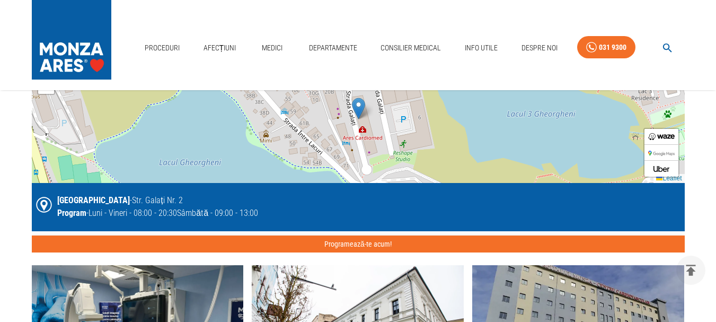
scroll to position [795, 0]
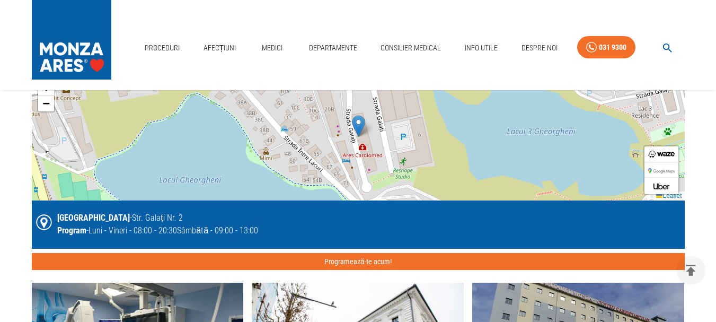
click at [601, 166] on div "+ − Leaflet" at bounding box center [358, 136] width 653 height 127
click at [357, 172] on div "+ − Leaflet" at bounding box center [358, 136] width 653 height 127
click at [357, 169] on div "+ − Leaflet" at bounding box center [358, 136] width 653 height 127
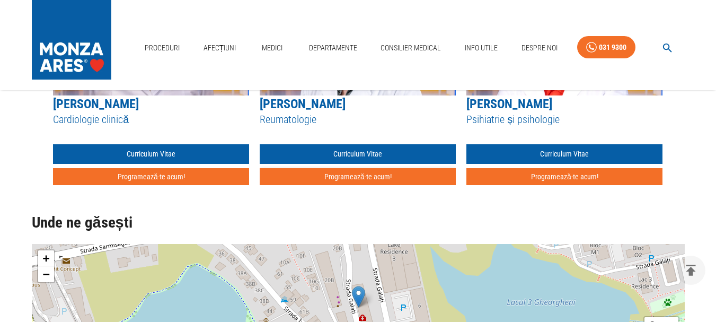
scroll to position [689, 0]
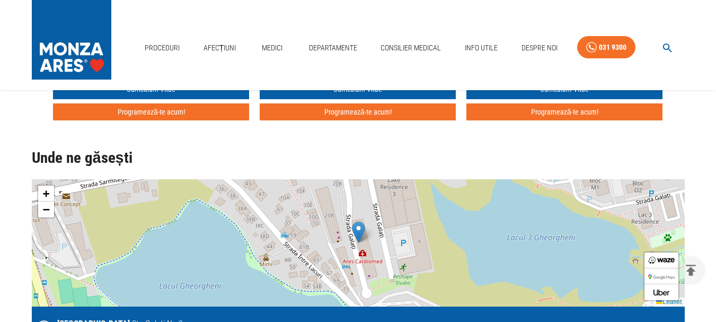
click at [320, 225] on div "+ − Leaflet" at bounding box center [358, 242] width 653 height 127
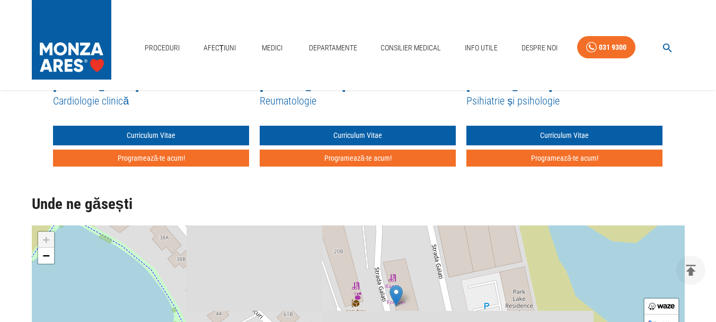
scroll to position [636, 0]
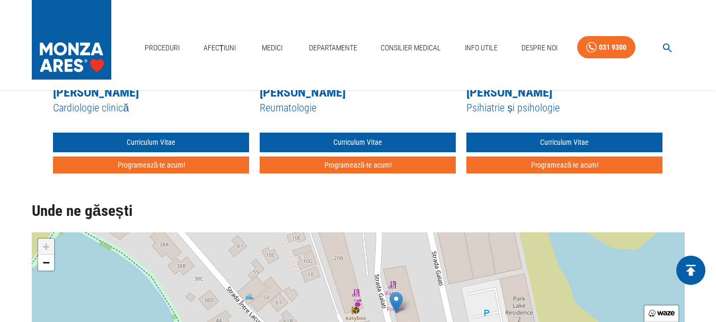
click at [692, 264] on icon "delete" at bounding box center [691, 270] width 16 height 16
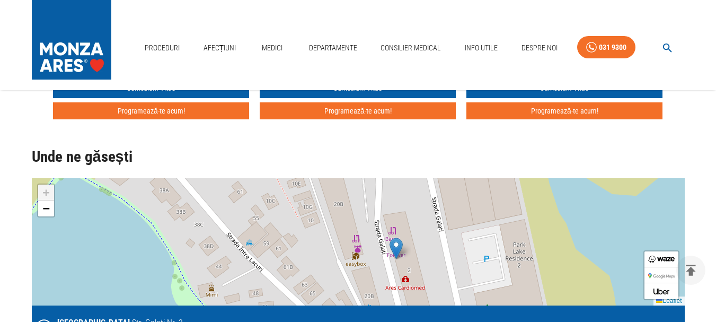
scroll to position [689, 0]
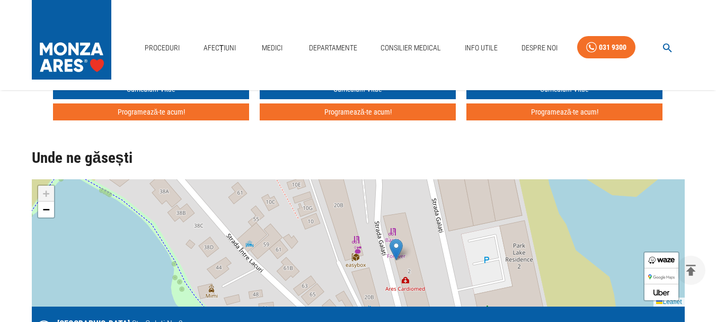
click at [407, 266] on div "+ − Leaflet" at bounding box center [358, 242] width 653 height 127
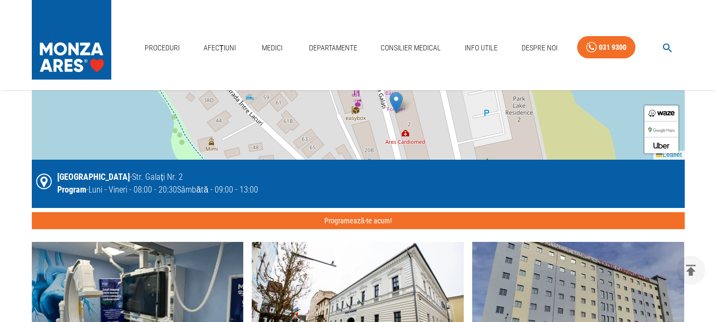
scroll to position [848, 0]
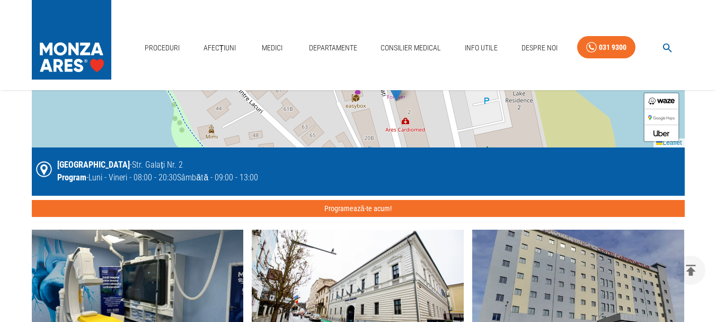
click at [404, 137] on div "+ − Leaflet" at bounding box center [358, 83] width 653 height 127
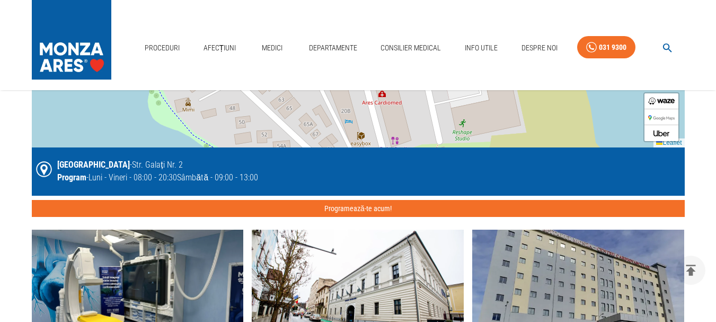
click at [393, 137] on div "+ − Leaflet" at bounding box center [358, 83] width 653 height 127
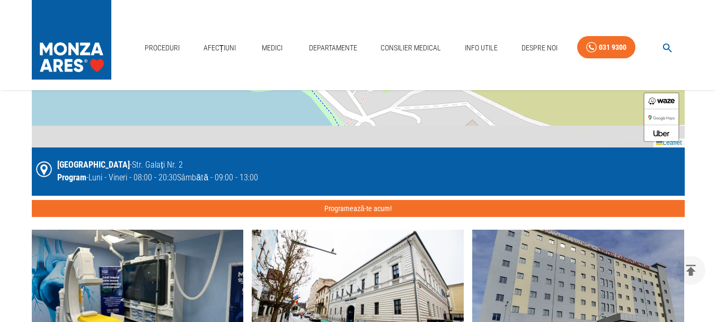
drag, startPoint x: 395, startPoint y: 135, endPoint x: 394, endPoint y: 67, distance: 67.9
click at [394, 67] on div "Proceduri Afecțiuni Medici Departamente Consilier Medical Info Utile Despre Noi…" at bounding box center [358, 294] width 716 height 2285
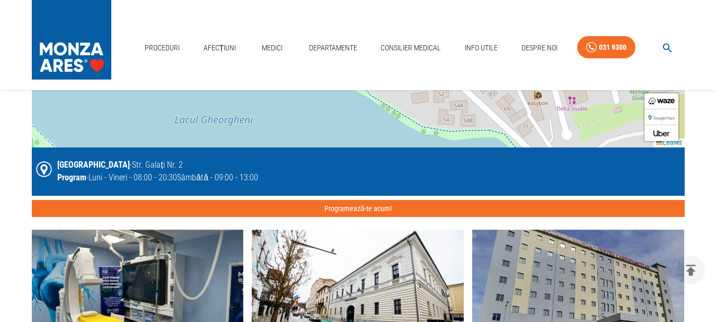
drag, startPoint x: 462, startPoint y: 142, endPoint x: 657, endPoint y: 197, distance: 202.7
click at [657, 197] on div "+ − Leaflet [GEOGRAPHIC_DATA] - Str. Galați Nr. 2 Program - Luni - Vineri - 08:…" at bounding box center [358, 118] width 653 height 197
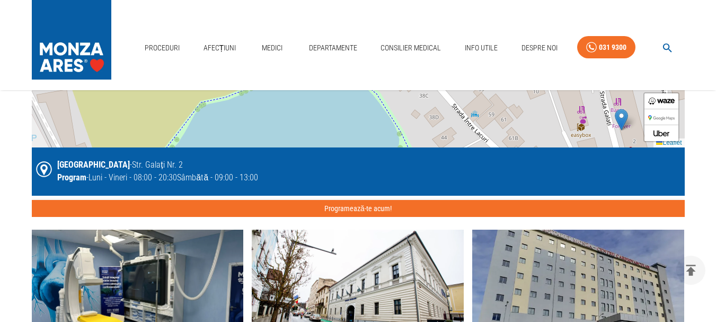
drag, startPoint x: 311, startPoint y: 117, endPoint x: 384, endPoint y: 208, distance: 116.9
click at [384, 216] on div "+ − Leaflet [GEOGRAPHIC_DATA] - Str. Galați Nr. 2 Program - Luni - Vineri - 08:…" at bounding box center [358, 118] width 653 height 197
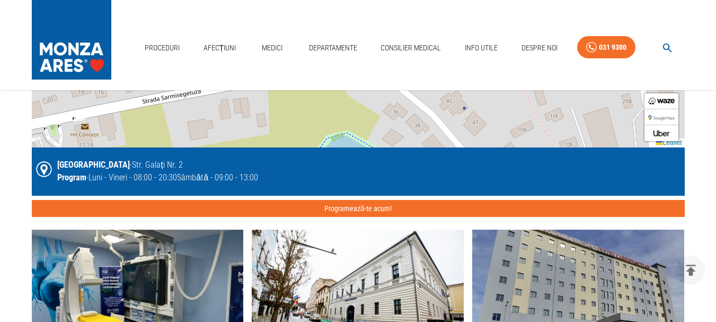
drag, startPoint x: 372, startPoint y: 133, endPoint x: 405, endPoint y: 195, distance: 70.7
click at [405, 195] on div "+ − Leaflet [GEOGRAPHIC_DATA] - Str. Galați Nr. 2 Program - Luni - Vineri - 08:…" at bounding box center [358, 118] width 653 height 197
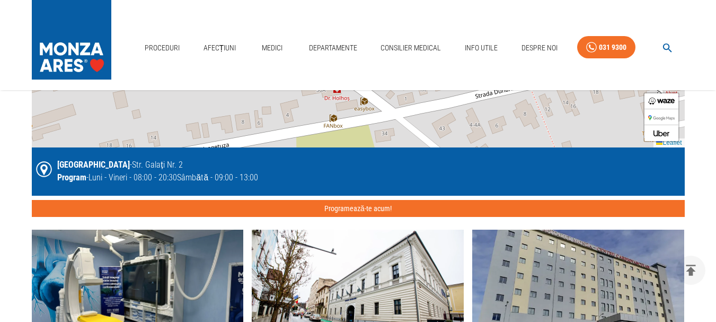
drag, startPoint x: 376, startPoint y: 121, endPoint x: 411, endPoint y: 185, distance: 72.6
click at [414, 192] on div "+ − Leaflet [GEOGRAPHIC_DATA] - Str. Galați Nr. 2 Program - Luni - Vineri - 08:…" at bounding box center [358, 118] width 653 height 197
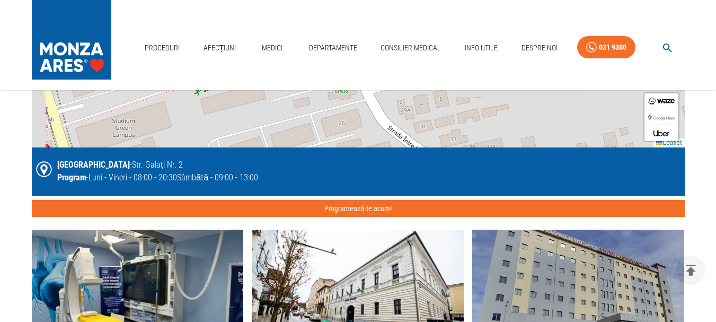
drag, startPoint x: 400, startPoint y: 149, endPoint x: 467, endPoint y: 196, distance: 81.9
click at [473, 201] on div "+ − Leaflet [GEOGRAPHIC_DATA] - Str. Galați Nr. 2 Program - Luni - Vineri - 08:…" at bounding box center [358, 118] width 653 height 197
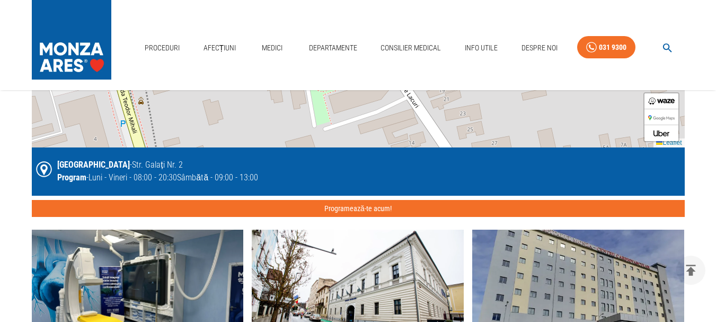
drag, startPoint x: 363, startPoint y: 126, endPoint x: 475, endPoint y: 245, distance: 163.5
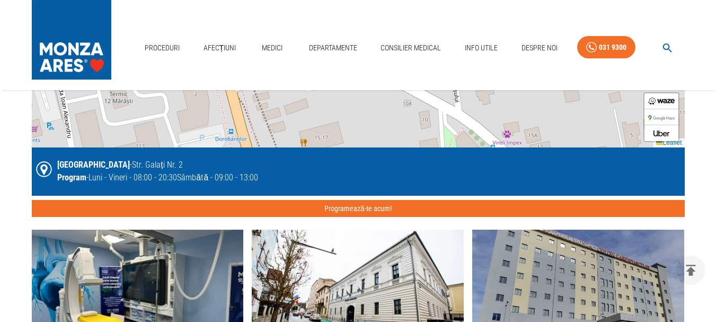
drag, startPoint x: 369, startPoint y: 176, endPoint x: 383, endPoint y: 166, distance: 16.6
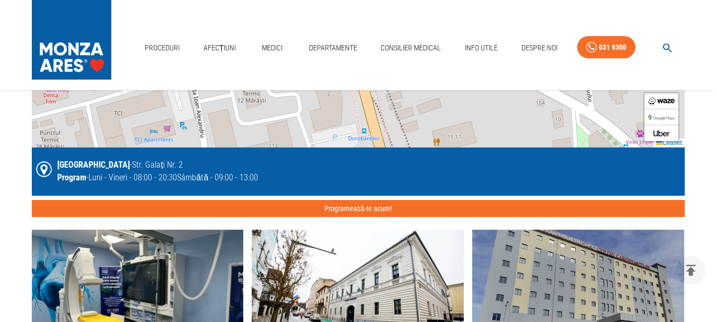
drag, startPoint x: 392, startPoint y: 144, endPoint x: 513, endPoint y: 154, distance: 121.3
click at [514, 154] on div "+ − Leaflet [GEOGRAPHIC_DATA] - Str. Galați Nr. 2 Program - Luni - Vineri - 08:…" at bounding box center [358, 118] width 653 height 197
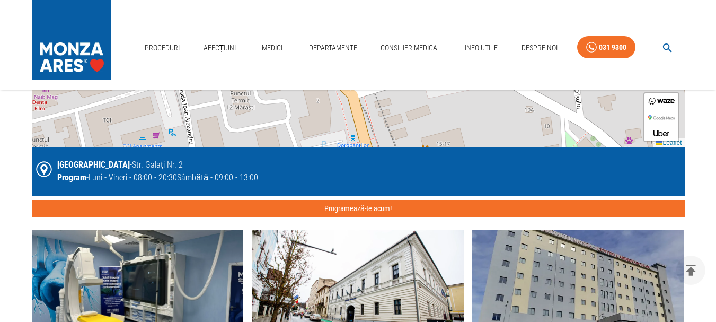
click at [51, 167] on icon at bounding box center [44, 170] width 16 height 16
click at [44, 170] on icon at bounding box center [44, 169] width 16 height 16
